Goal: Task Accomplishment & Management: Complete application form

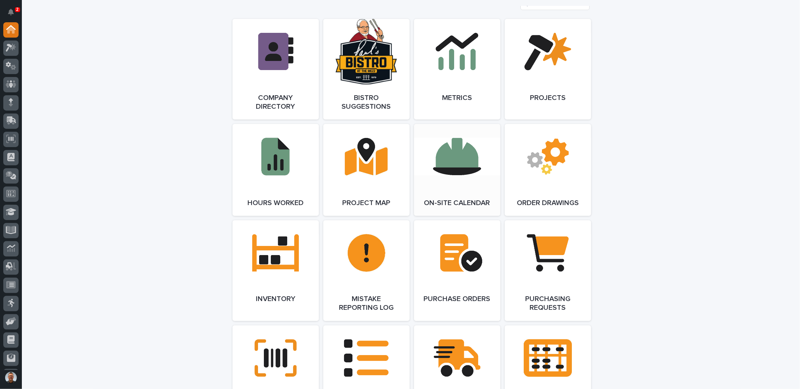
scroll to position [656, 0]
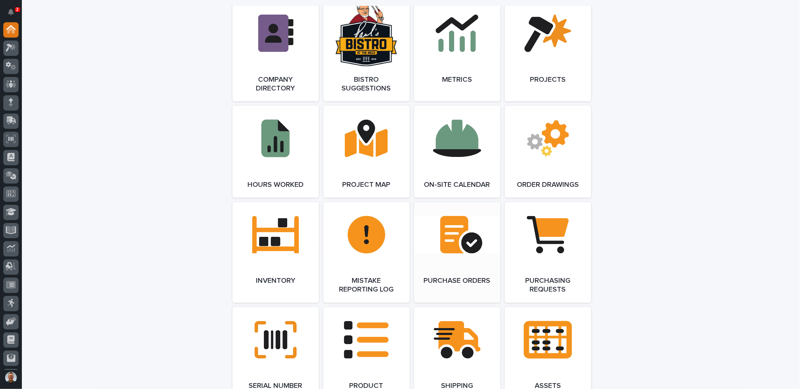
click at [454, 238] on link "Open Link" at bounding box center [457, 252] width 86 height 101
click at [542, 241] on link "Open Link" at bounding box center [548, 252] width 86 height 101
click at [451, 238] on link "Open Link" at bounding box center [457, 252] width 86 height 101
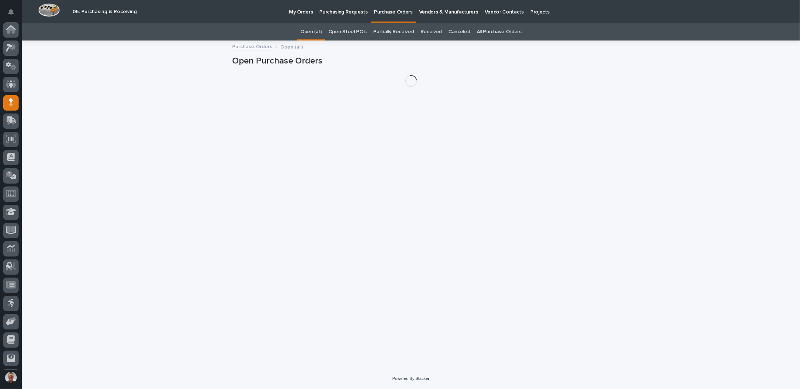
scroll to position [35, 0]
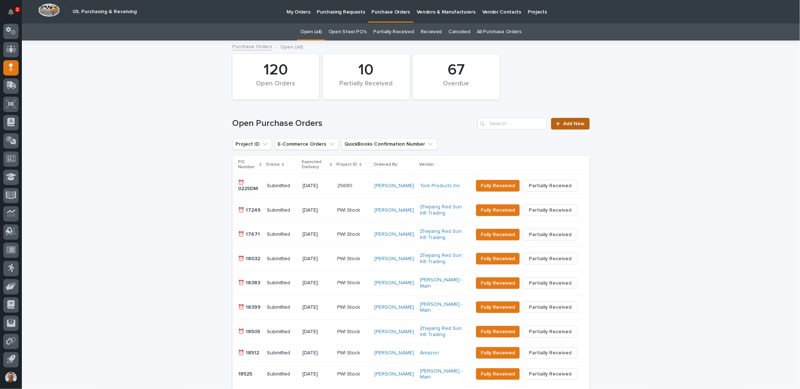
click at [573, 123] on span "Add New" at bounding box center [575, 123] width 22 height 5
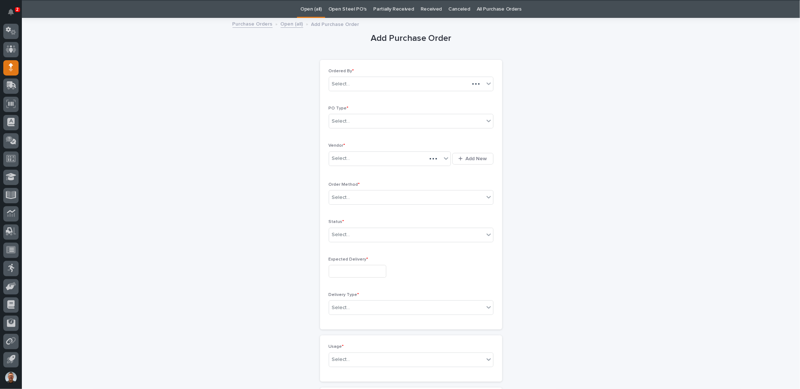
scroll to position [23, 0]
click at [350, 119] on div "Select..." at bounding box center [406, 121] width 155 height 12
drag, startPoint x: 353, startPoint y: 139, endPoint x: 350, endPoint y: 147, distance: 8.5
click at [350, 147] on div "Paper" at bounding box center [408, 146] width 164 height 13
click at [363, 154] on div "Select..." at bounding box center [385, 158] width 113 height 12
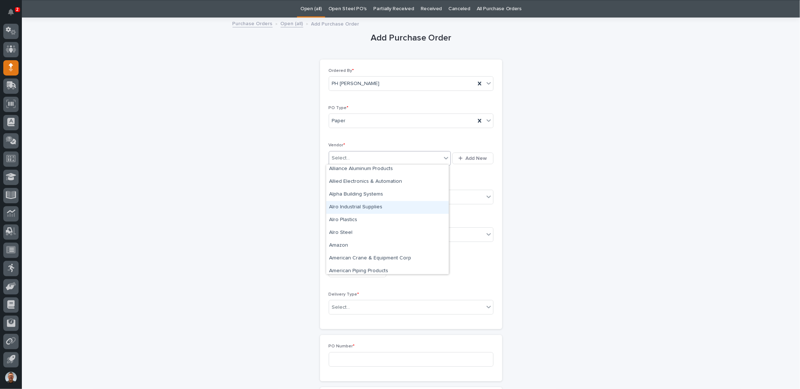
scroll to position [255, 0]
click at [348, 206] on div "Amazon" at bounding box center [387, 209] width 122 height 13
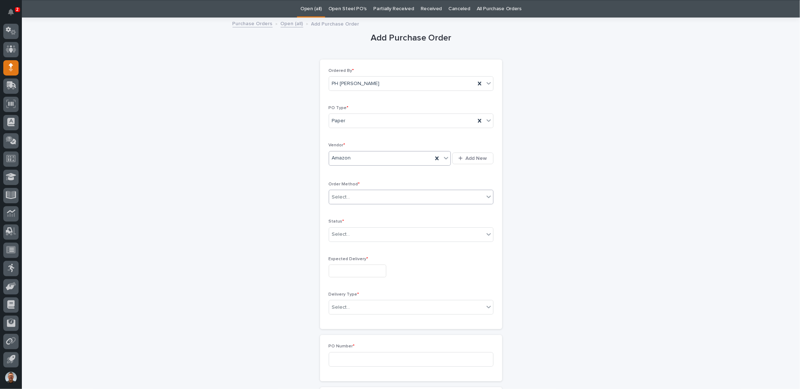
click at [350, 194] on div "Select..." at bounding box center [406, 197] width 155 height 12
click at [351, 211] on div "Online Order" at bounding box center [408, 209] width 164 height 13
click at [355, 233] on div "Select..." at bounding box center [406, 234] width 155 height 12
click at [346, 258] on div "Submitted" at bounding box center [408, 259] width 164 height 13
click at [347, 267] on input "text" at bounding box center [358, 270] width 58 height 13
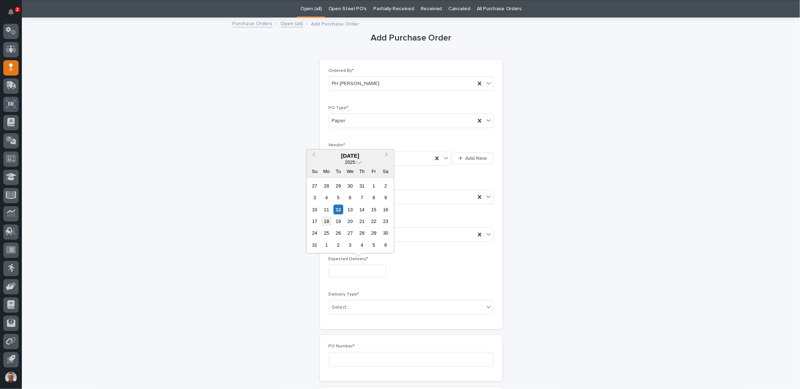
click at [326, 220] on div "18" at bounding box center [327, 221] width 10 height 10
type input "**********"
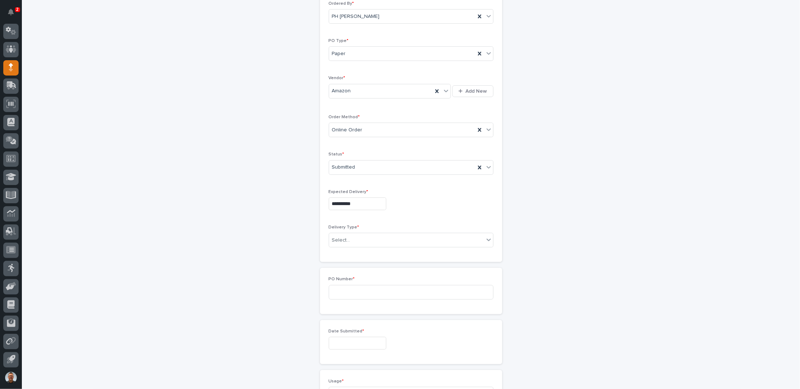
scroll to position [96, 0]
click at [368, 231] on div "Select..." at bounding box center [406, 234] width 155 height 12
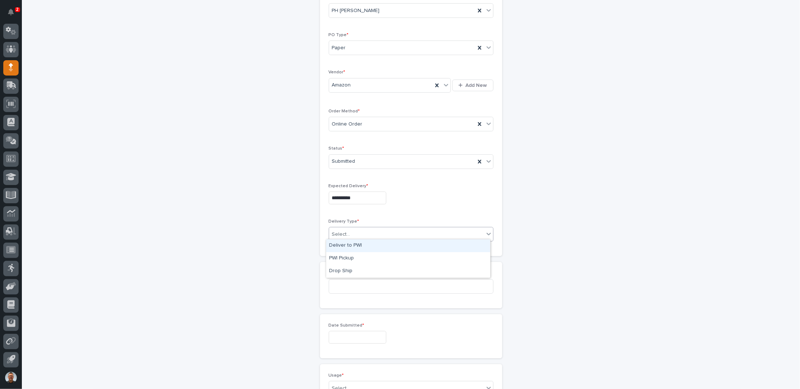
click at [360, 246] on div "Deliver to PWI" at bounding box center [408, 245] width 164 height 13
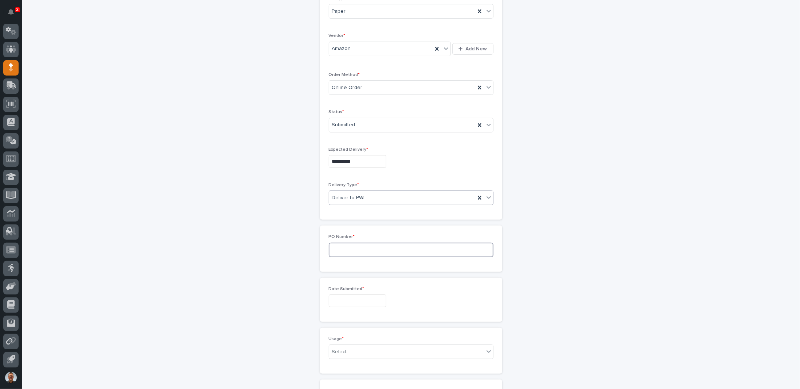
click at [374, 251] on input at bounding box center [411, 249] width 165 height 15
type input "7336PH 7337PH"
click at [371, 300] on input "text" at bounding box center [358, 300] width 58 height 13
click at [338, 240] on div "12" at bounding box center [339, 239] width 10 height 10
type input "**********"
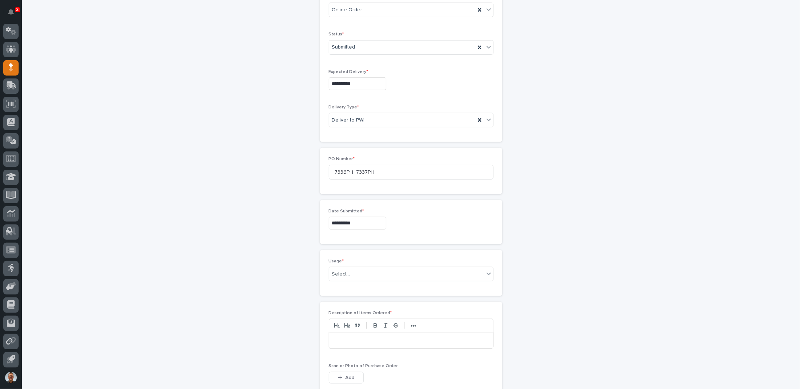
scroll to position [242, 0]
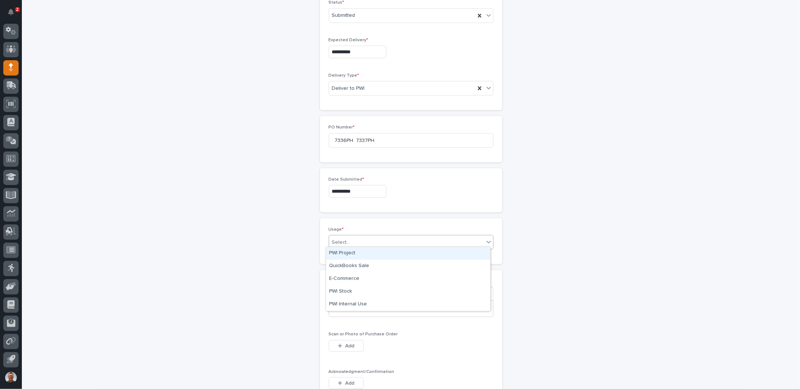
click at [357, 237] on div "Select..." at bounding box center [406, 242] width 155 height 12
click at [345, 304] on div "PWI Internal Use" at bounding box center [408, 304] width 164 height 13
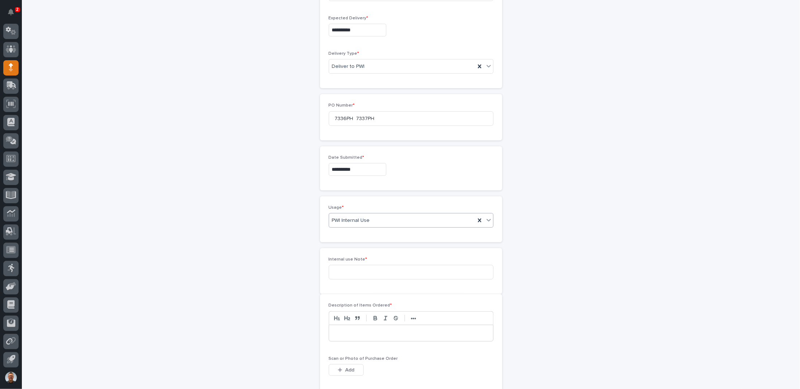
scroll to position [268, 0]
click at [337, 263] on input at bounding box center [411, 268] width 165 height 15
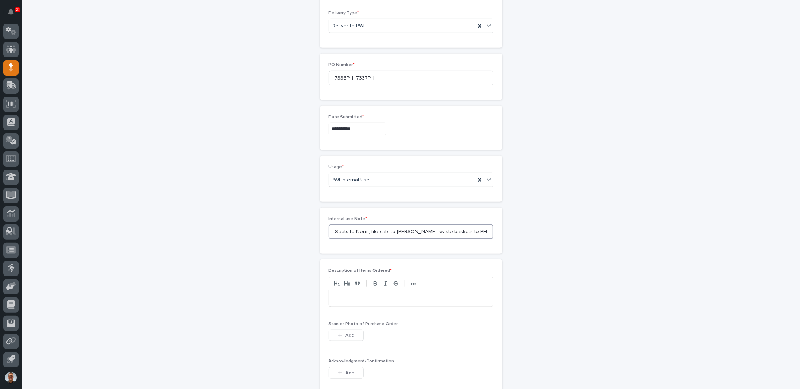
scroll to position [377, 0]
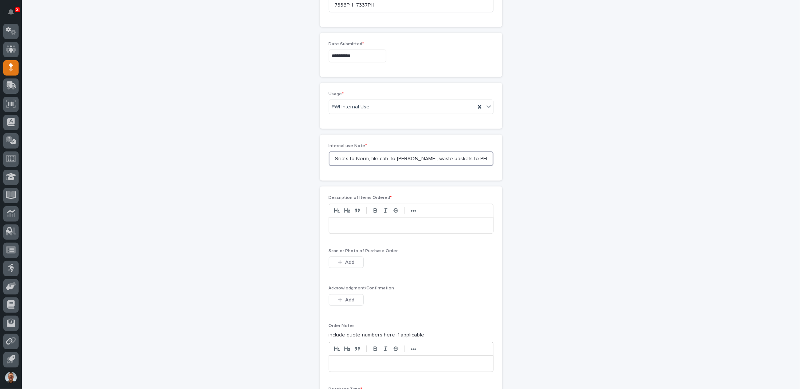
type input "Seats to Norm, file cab. to Jonathan Martin, waste baskets to PH"
click at [346, 224] on p at bounding box center [411, 225] width 153 height 7
click at [359, 222] on p "**********" at bounding box center [411, 225] width 153 height 7
click at [395, 222] on p "**********" at bounding box center [411, 225] width 153 height 7
click at [347, 260] on span "Add" at bounding box center [349, 262] width 9 height 5
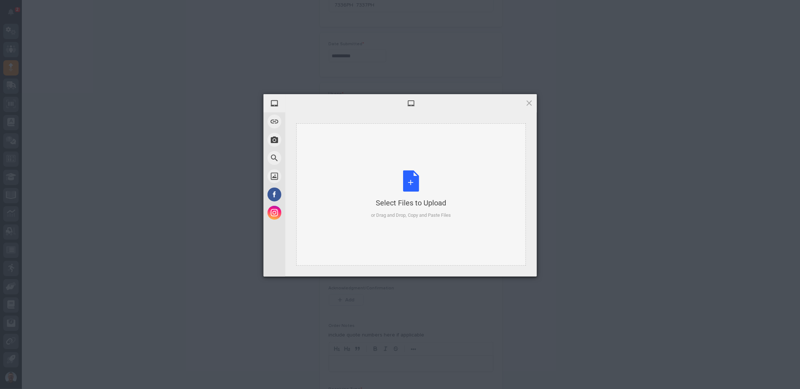
click at [410, 186] on div "Select Files to Upload or Drag and Drop, Copy and Paste Files" at bounding box center [411, 194] width 80 height 48
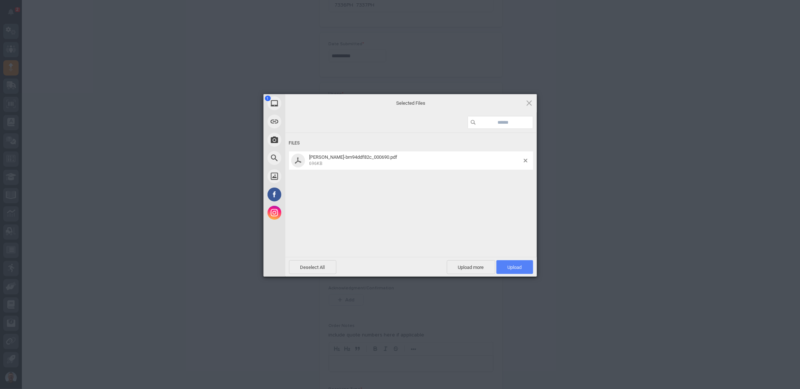
click at [514, 267] on span "Upload 1" at bounding box center [515, 266] width 14 height 5
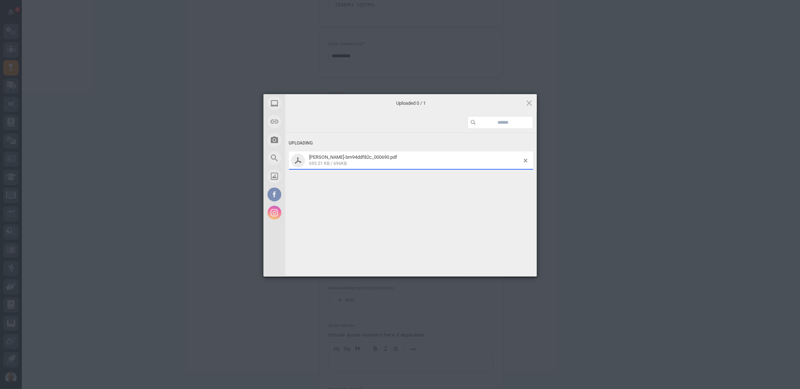
scroll to position [390, 0]
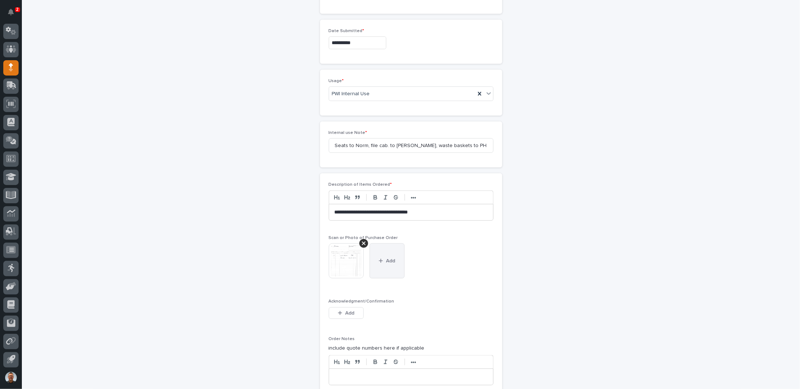
click at [386, 258] on span "Add" at bounding box center [390, 260] width 9 height 5
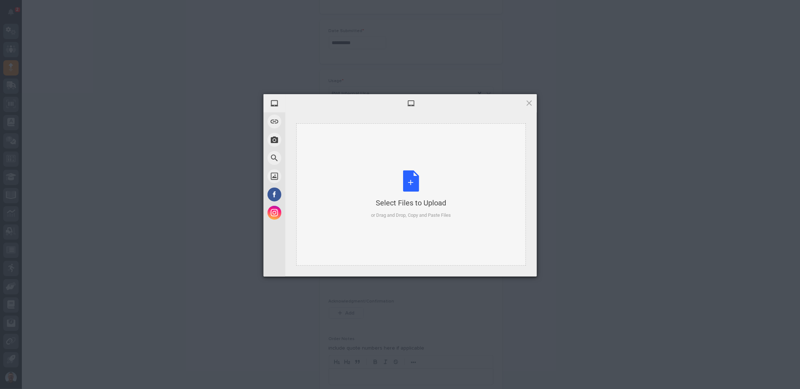
click at [407, 187] on div "Select Files to Upload or Drag and Drop, Copy and Paste Files" at bounding box center [411, 194] width 80 height 48
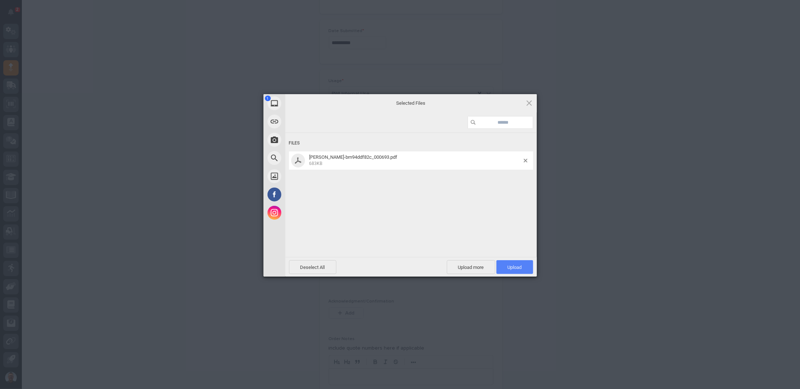
click at [515, 268] on span "Upload 1" at bounding box center [515, 266] width 14 height 5
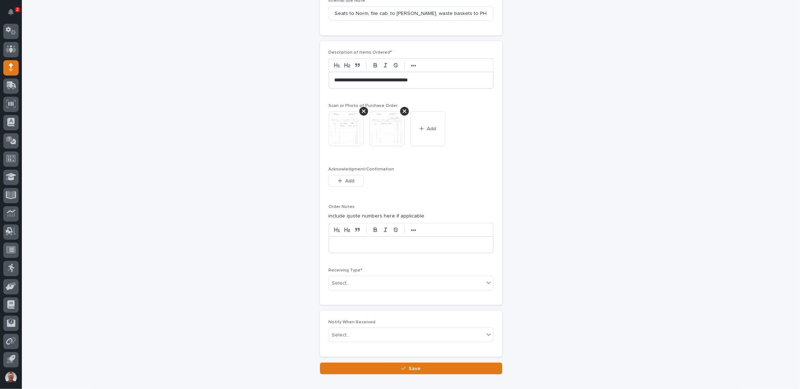
scroll to position [560, 0]
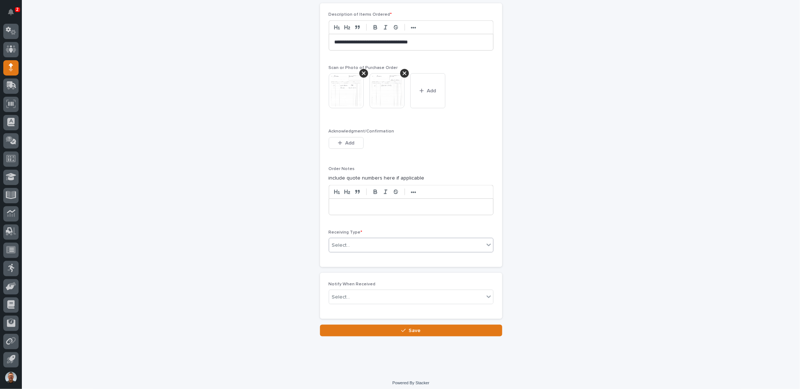
click at [394, 239] on div "Select..." at bounding box center [406, 245] width 155 height 12
click at [345, 305] on div "Other" at bounding box center [408, 305] width 164 height 13
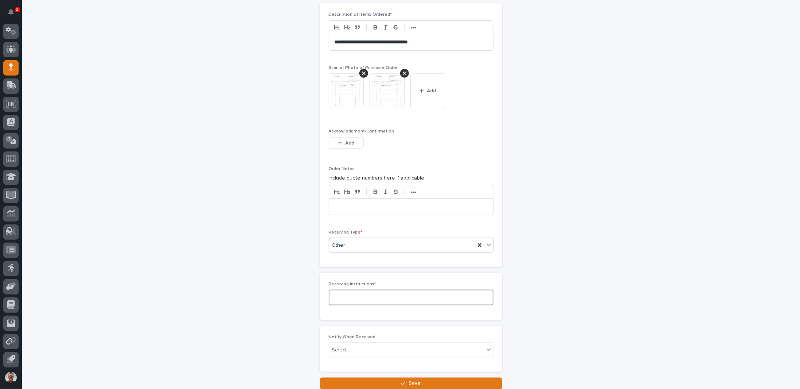
click at [353, 293] on textarea at bounding box center [411, 296] width 165 height 15
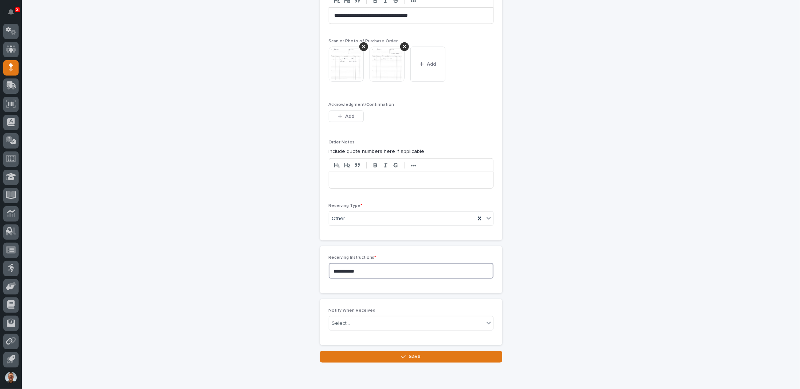
scroll to position [613, 0]
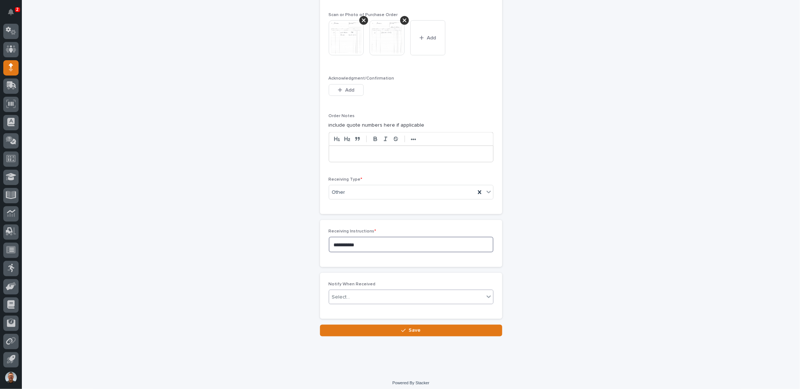
type textarea "**********"
click at [377, 291] on div "Select..." at bounding box center [406, 297] width 155 height 12
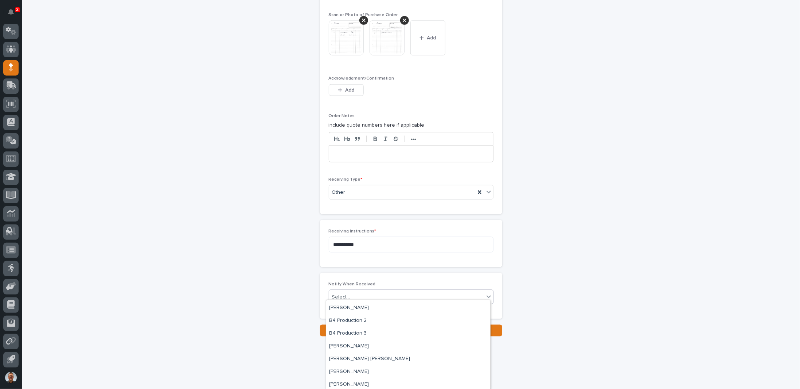
scroll to position [437, 0]
type input "**"
click at [344, 343] on div "PH [PERSON_NAME]" at bounding box center [408, 344] width 164 height 13
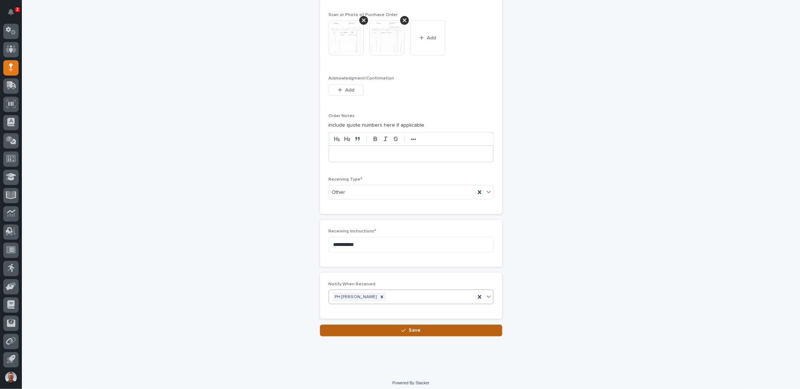
click at [378, 327] on button "Save" at bounding box center [411, 330] width 182 height 12
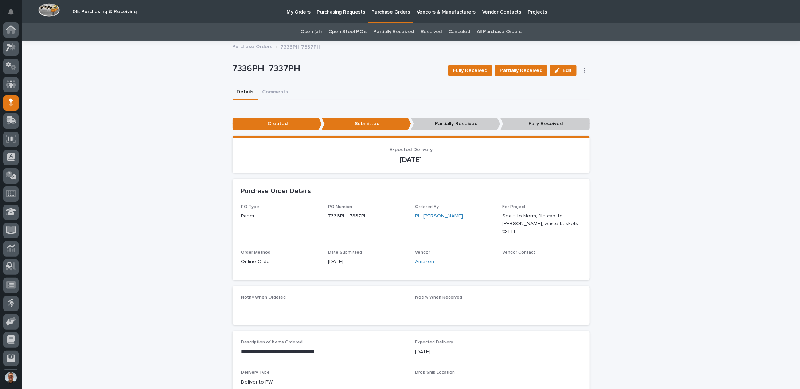
scroll to position [35, 0]
